Goal: Information Seeking & Learning: Compare options

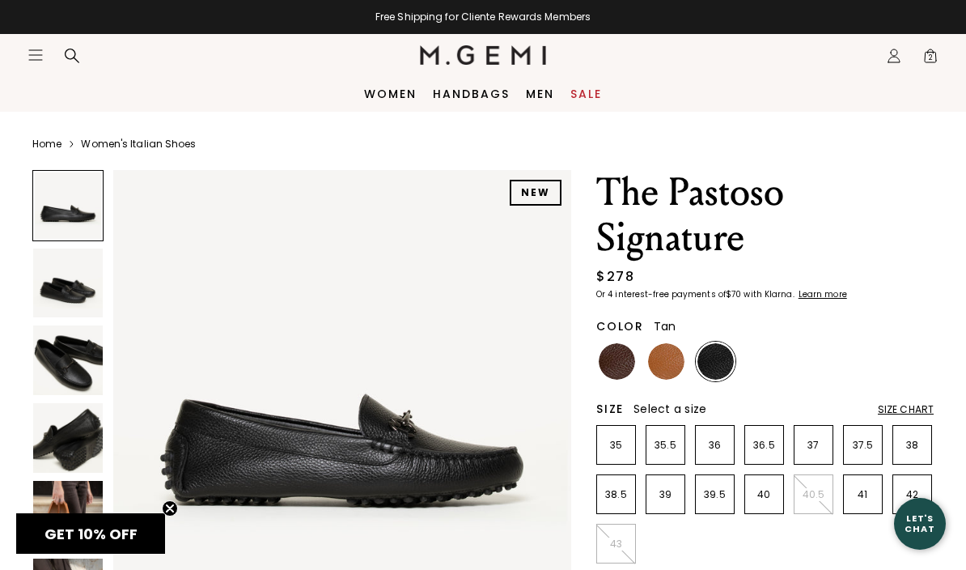
click at [656, 358] on img at bounding box center [666, 361] width 36 height 36
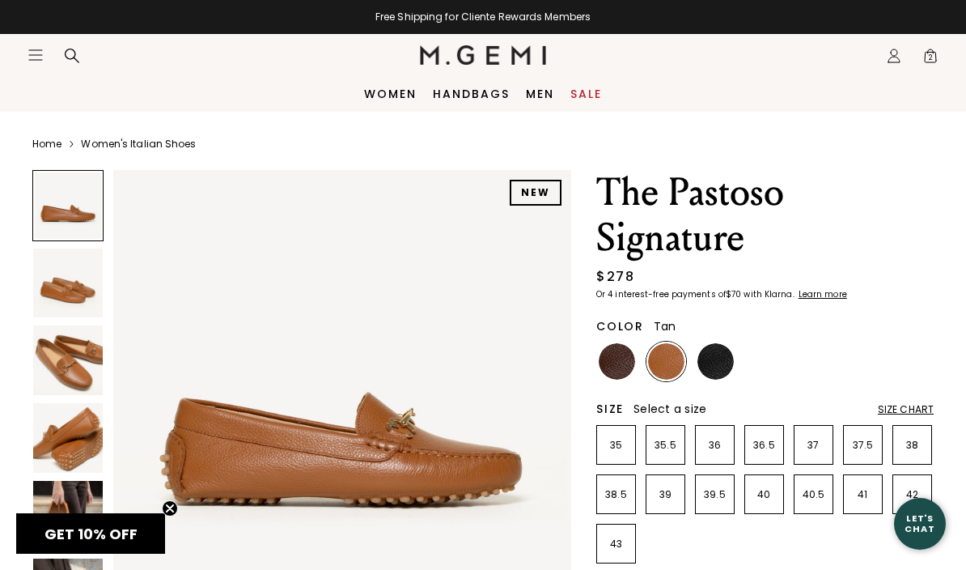
click at [71, 355] on img at bounding box center [68, 360] width 70 height 70
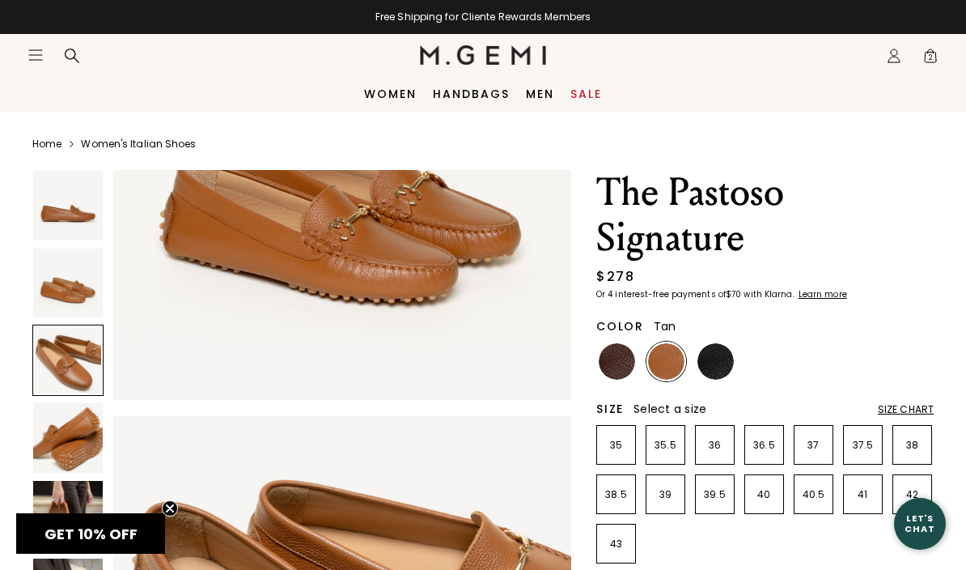
scroll to position [949, 0]
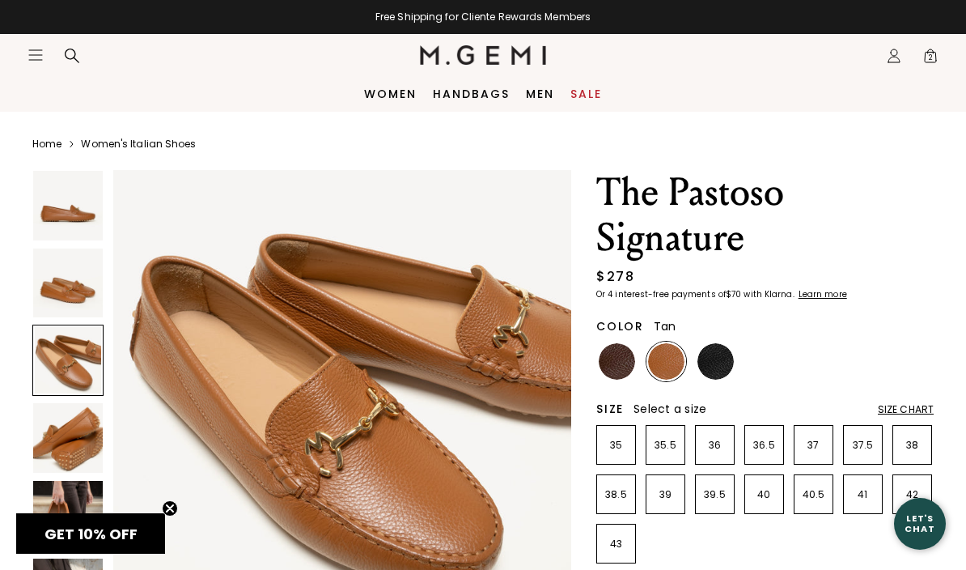
click at [706, 358] on img at bounding box center [716, 361] width 36 height 36
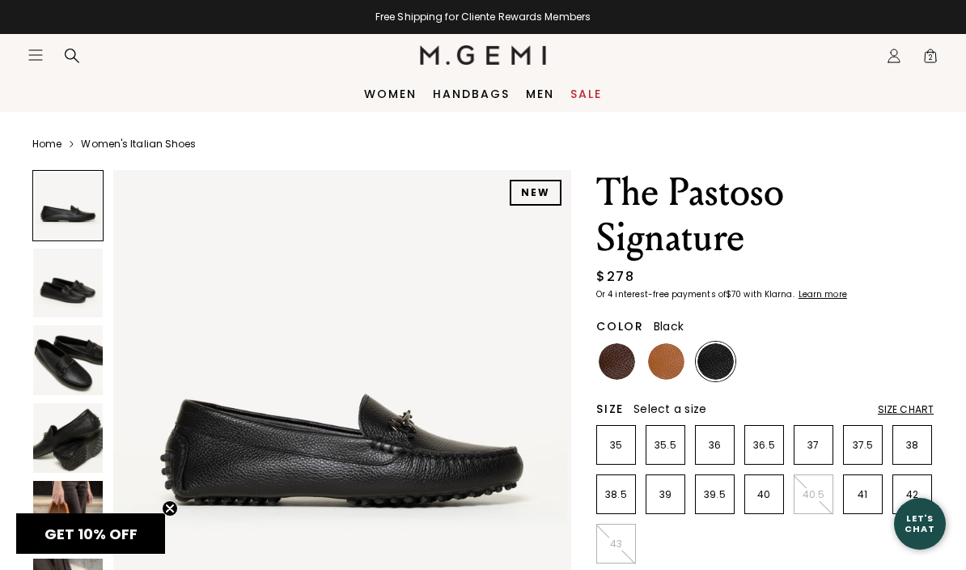
click at [61, 279] on img at bounding box center [68, 283] width 70 height 70
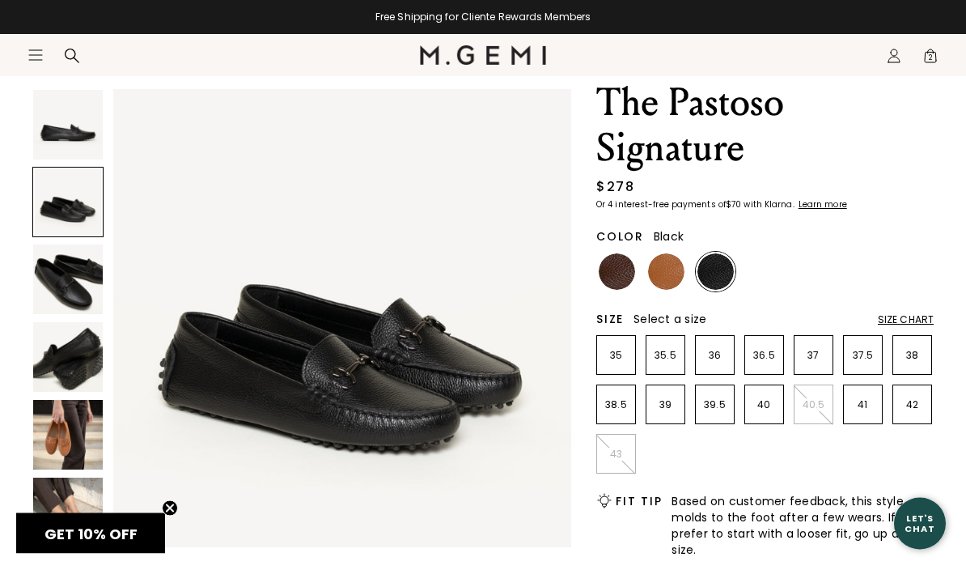
scroll to position [90, 0]
click at [607, 274] on img at bounding box center [617, 271] width 36 height 36
